Goal: Transaction & Acquisition: Purchase product/service

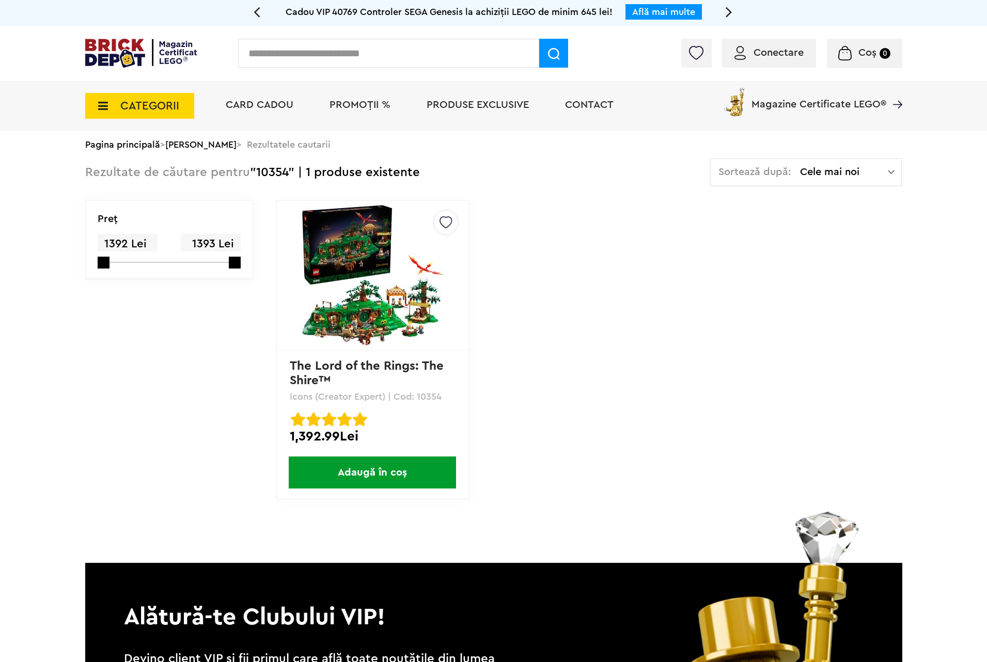
click at [392, 67] on input "text" at bounding box center [388, 53] width 301 height 29
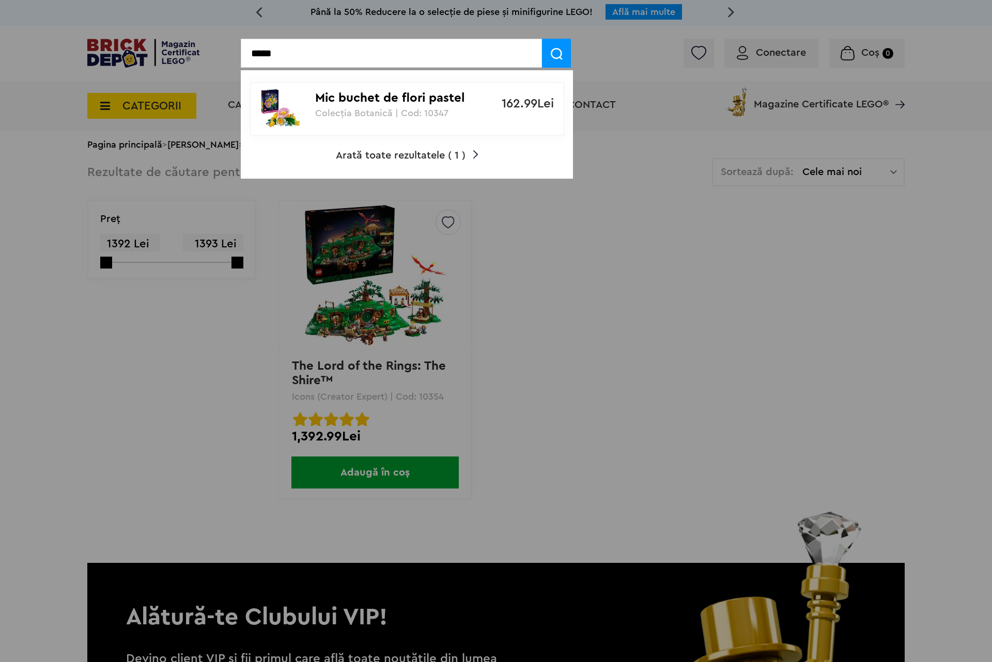
type input "*****"
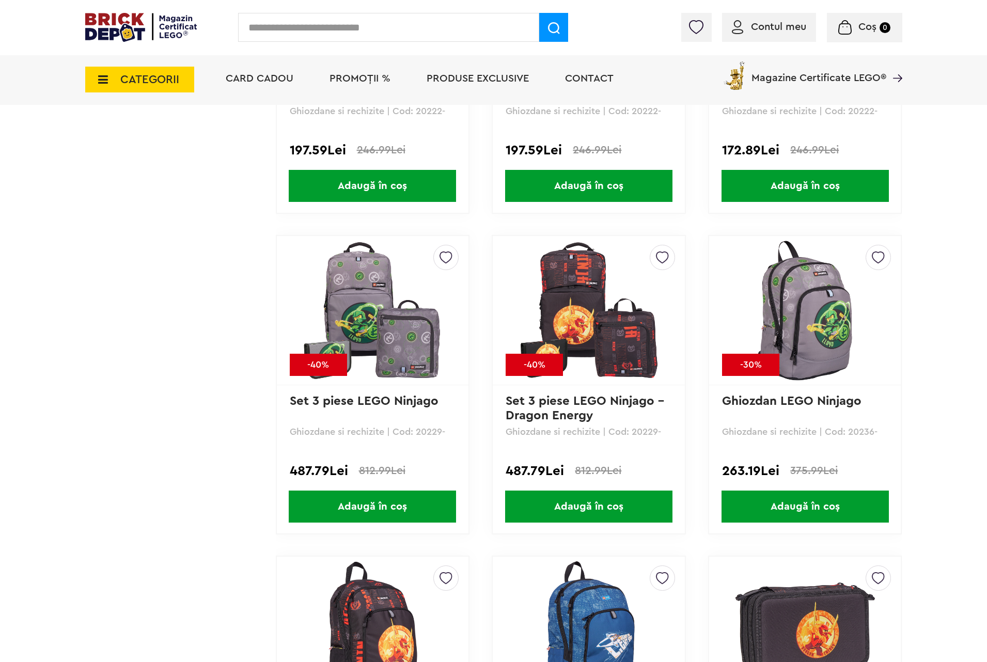
scroll to position [1859, 0]
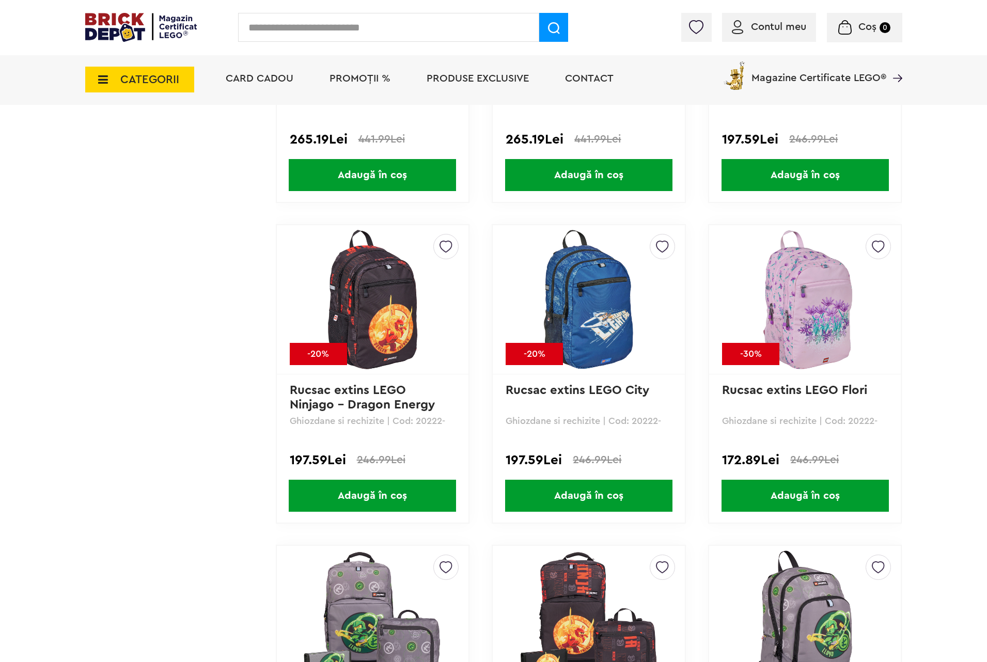
click at [363, 90] on li "PROMOȚII %" at bounding box center [360, 80] width 82 height 50
click at [365, 84] on li "PROMOȚII %" at bounding box center [360, 80] width 82 height 50
click at [375, 73] on span "PROMOȚII %" at bounding box center [359, 78] width 61 height 10
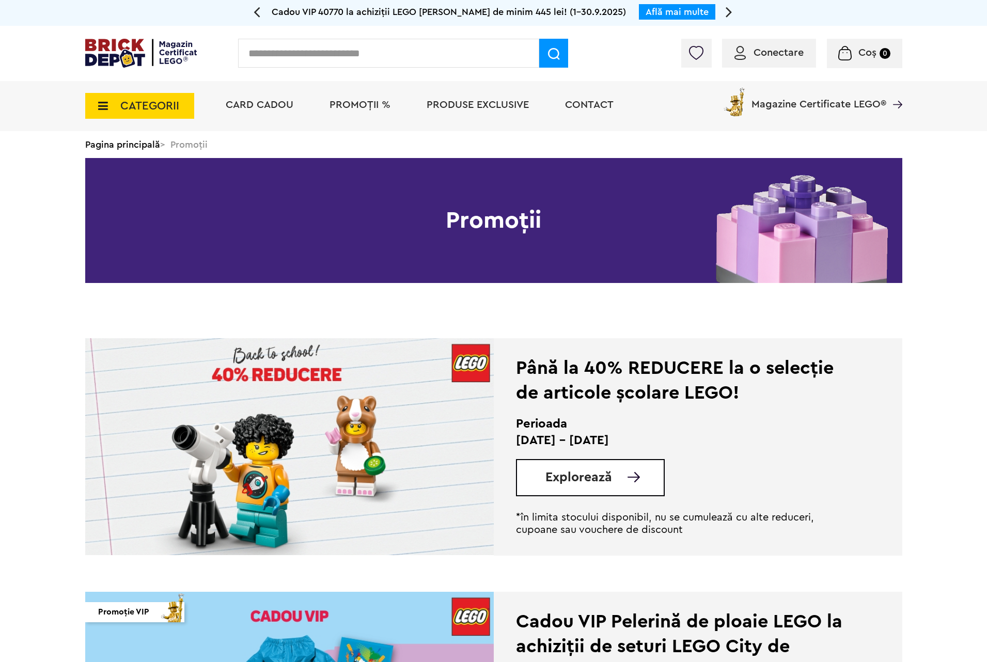
scroll to position [310, 0]
